Goal: Information Seeking & Learning: Compare options

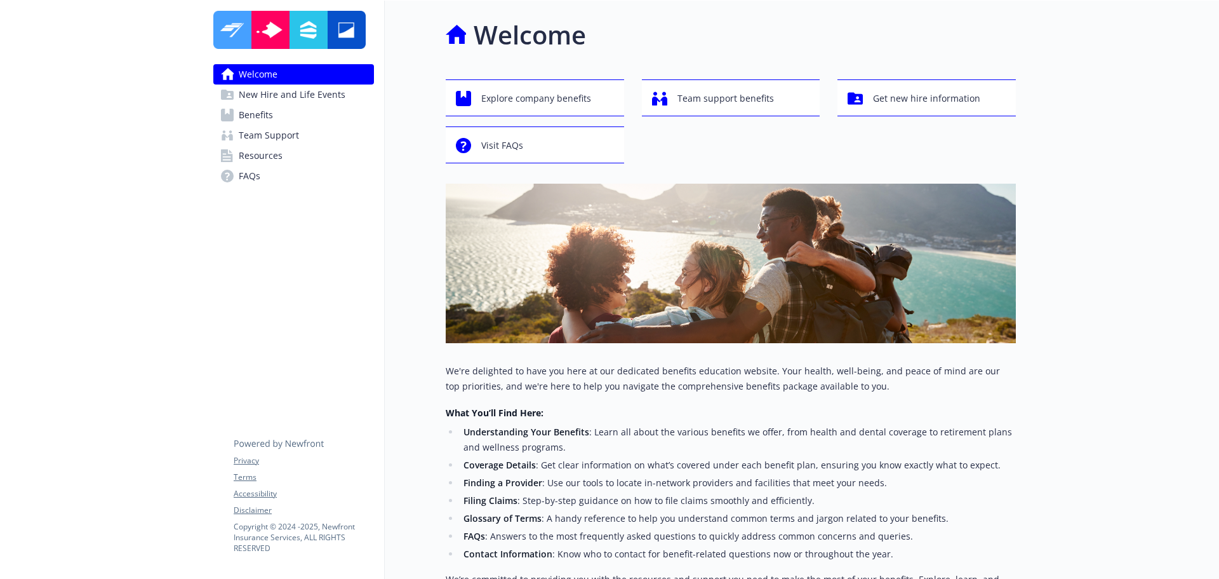
click at [243, 112] on span "Benefits" at bounding box center [256, 115] width 34 height 20
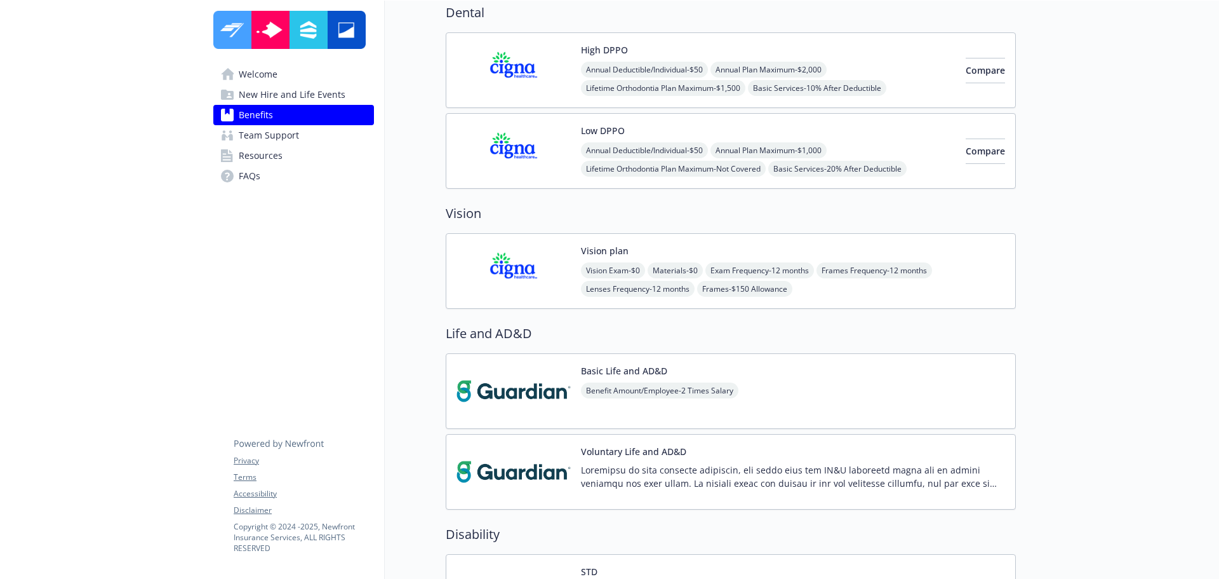
scroll to position [635, 0]
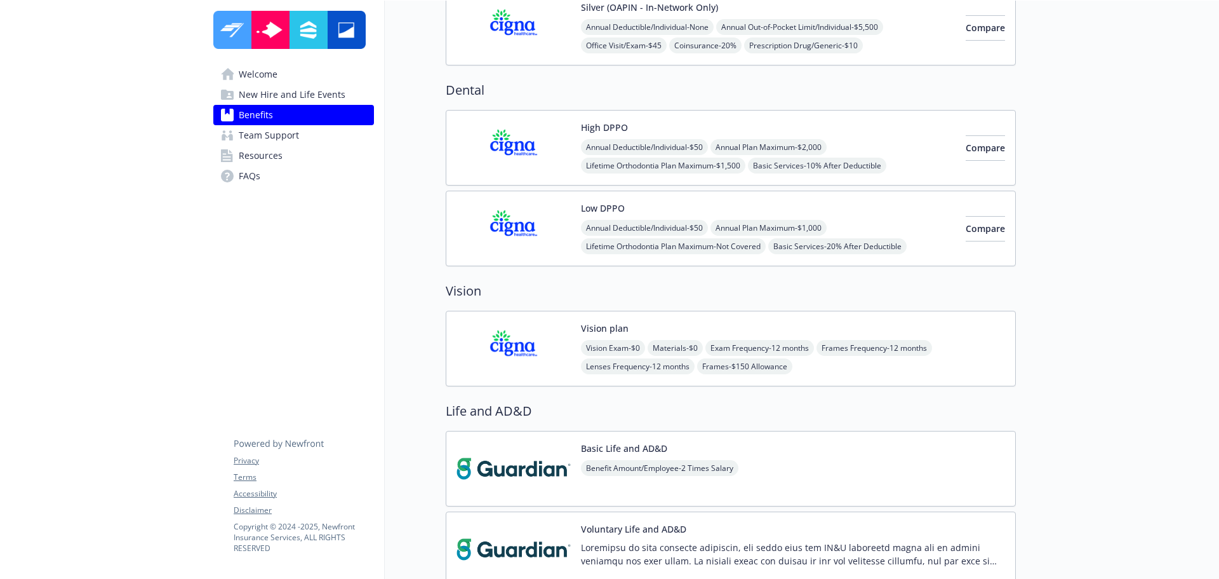
click at [865, 145] on div "Annual Deductible/Individual - $50 Annual Plan Maximum - $2,000 Lifetime Orthod…" at bounding box center [768, 165] width 375 height 53
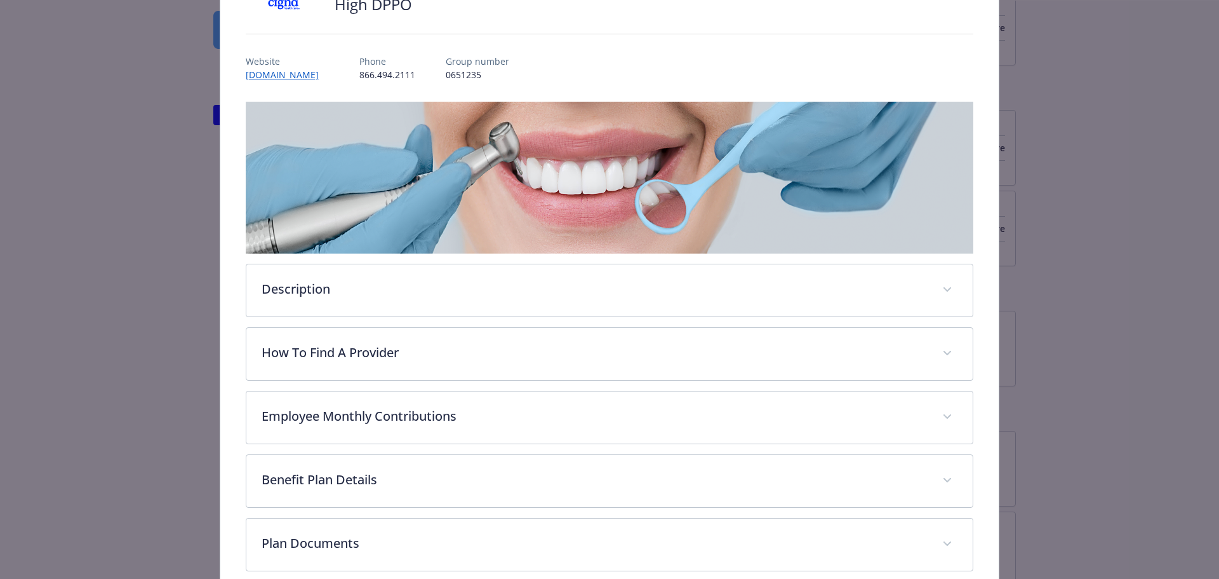
scroll to position [229, 0]
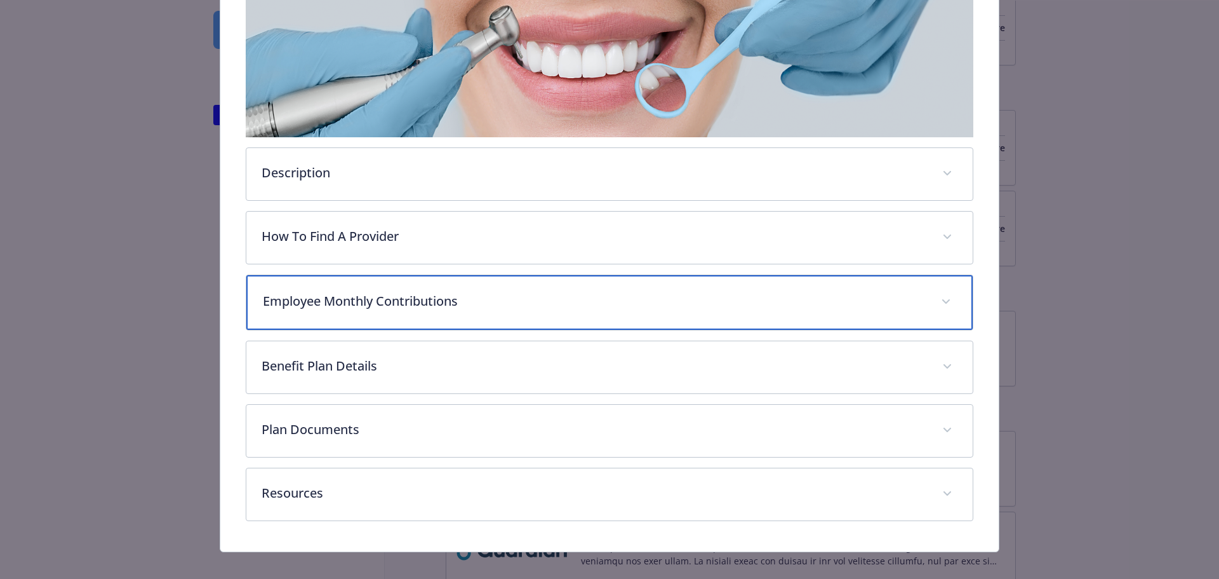
click at [431, 309] on div "Employee Monthly Contributions" at bounding box center [609, 302] width 727 height 55
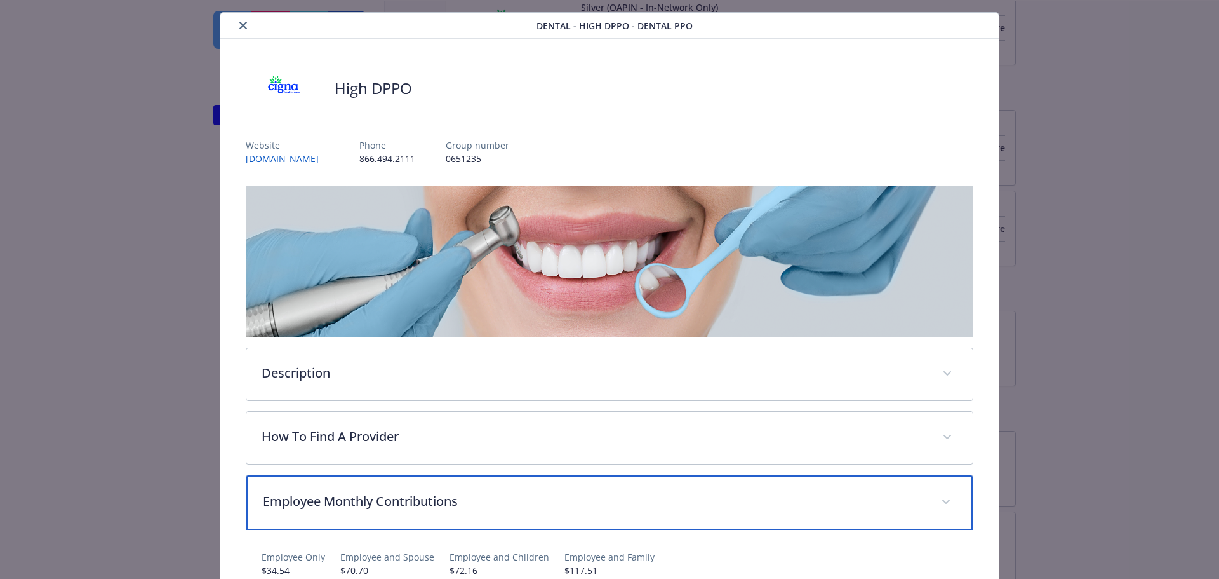
scroll to position [0, 0]
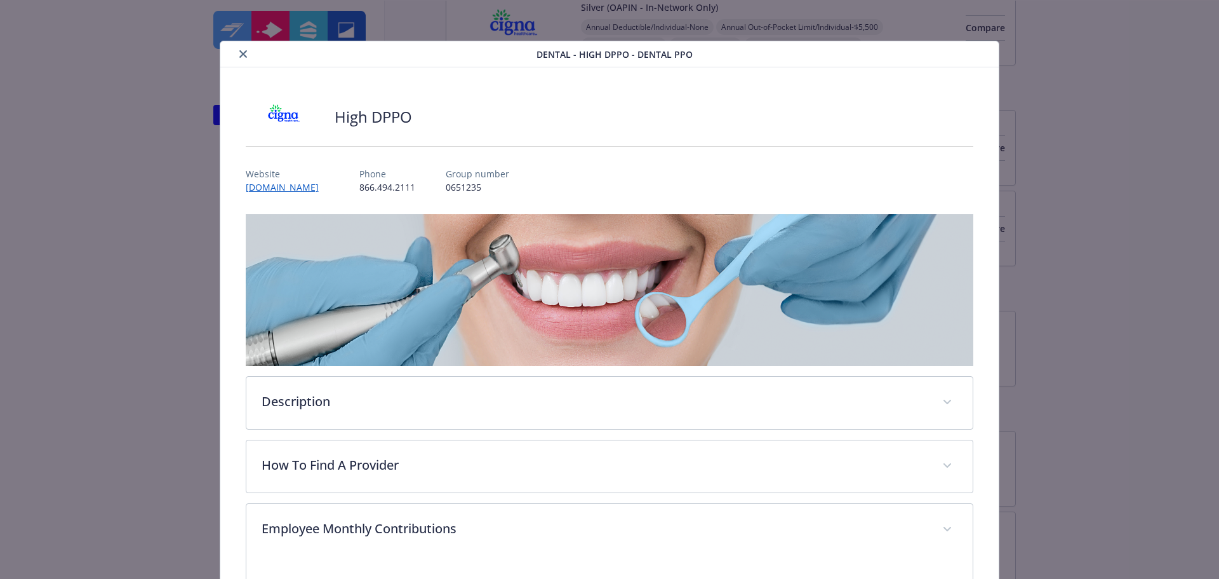
click at [243, 53] on icon "close" at bounding box center [243, 54] width 8 height 8
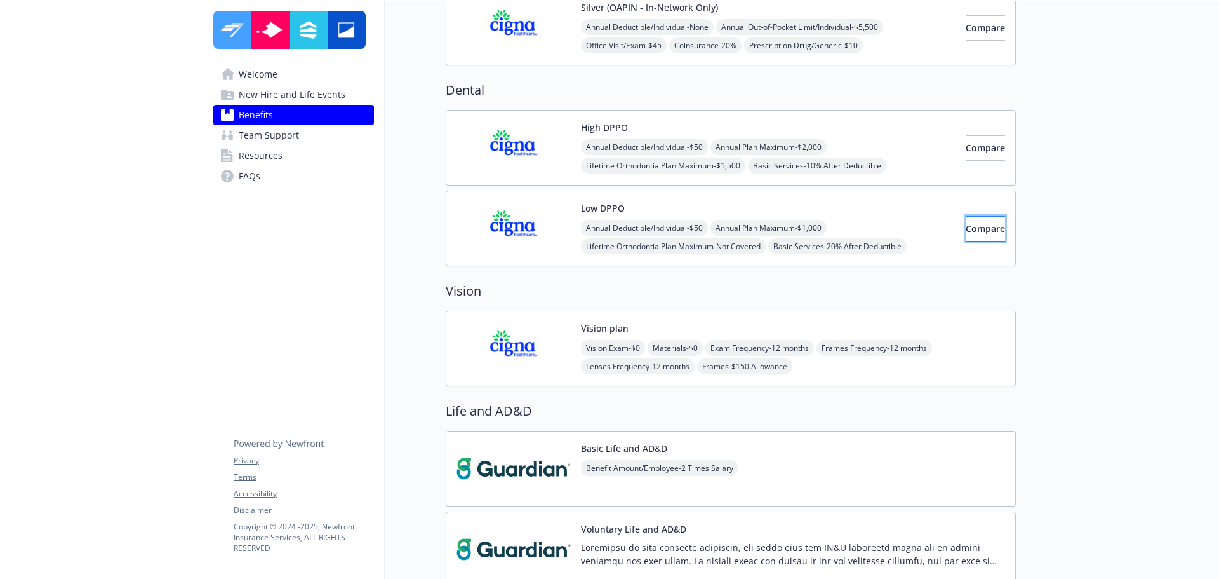
click at [973, 225] on span "Compare" at bounding box center [985, 228] width 39 height 12
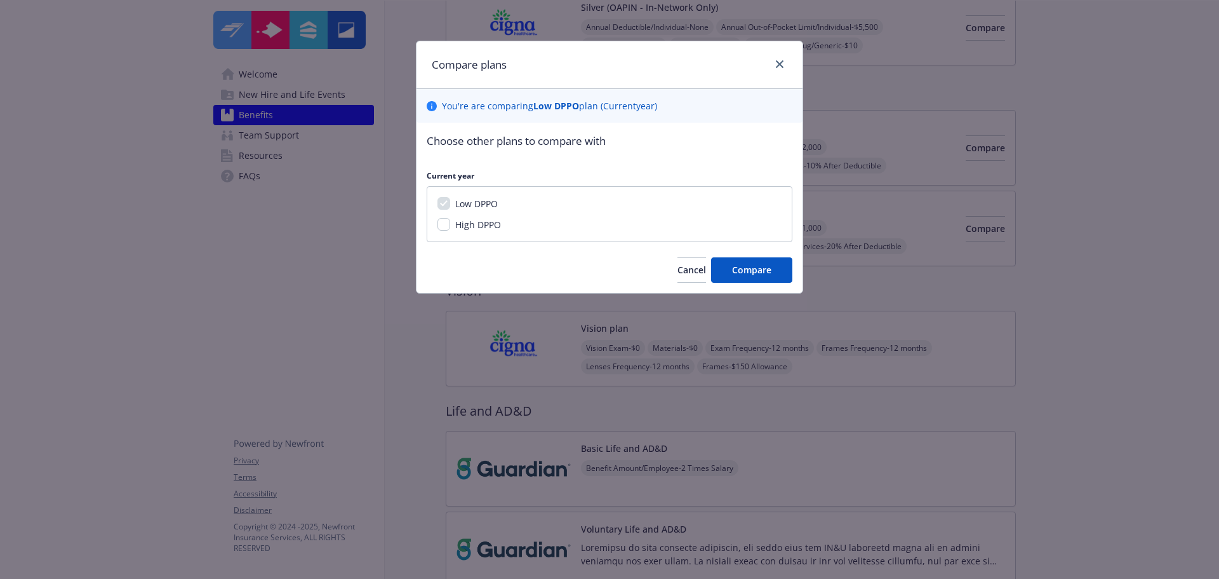
click at [480, 225] on span "High DPPO" at bounding box center [478, 224] width 46 height 12
click at [450, 225] on input "High DPPO" at bounding box center [444, 224] width 13 height 13
checkbox input "true"
click at [733, 275] on span "Compare" at bounding box center [751, 270] width 39 height 12
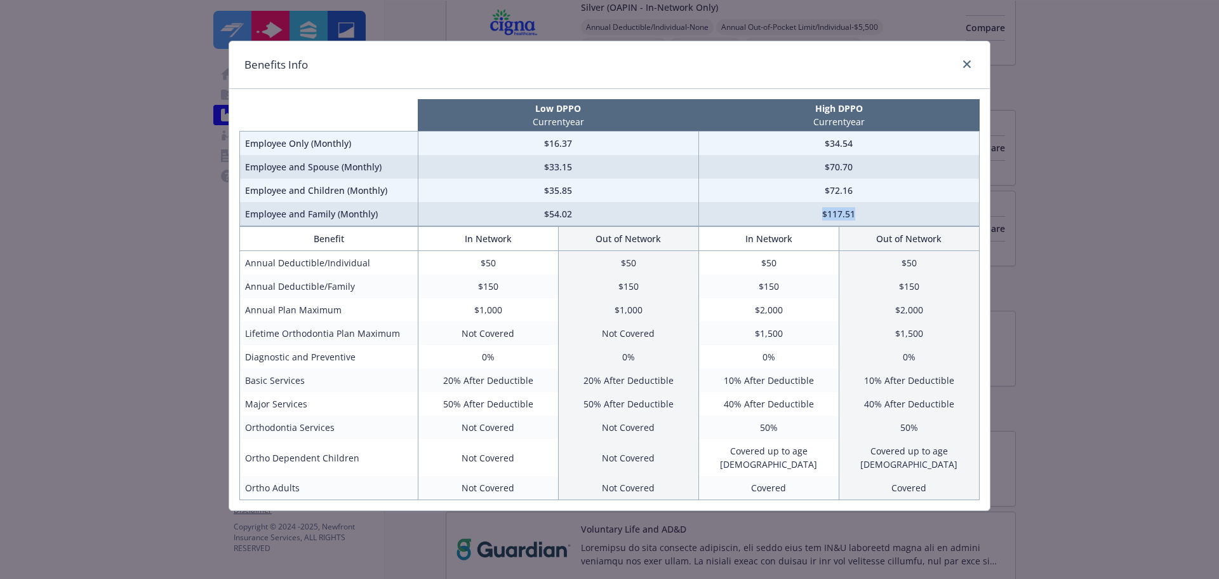
drag, startPoint x: 815, startPoint y: 217, endPoint x: 892, endPoint y: 217, distance: 77.5
click at [892, 217] on td "$117.51" at bounding box center [839, 214] width 281 height 24
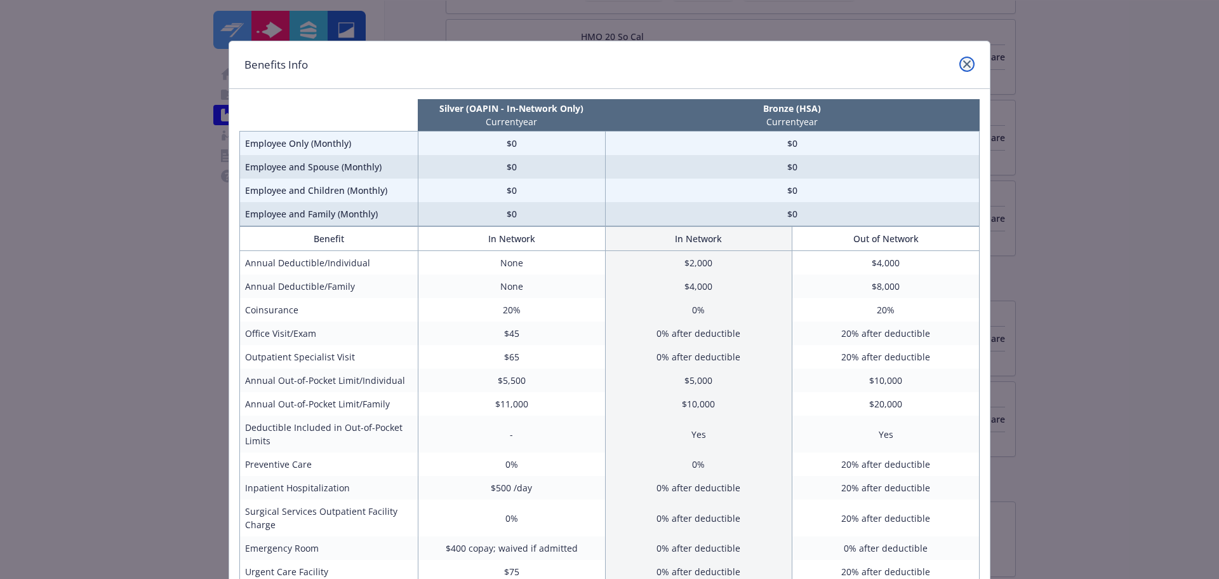
click at [963, 67] on icon "close" at bounding box center [967, 64] width 8 height 8
